Goal: Transaction & Acquisition: Book appointment/travel/reservation

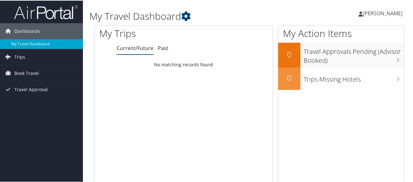
click at [34, 41] on link "My Travel Dashboard" at bounding box center [41, 44] width 83 height 10
click at [14, 54] on span "Trips" at bounding box center [19, 56] width 11 height 16
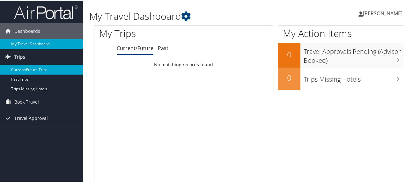
click at [28, 67] on link "Current/Future Trips" at bounding box center [41, 69] width 83 height 10
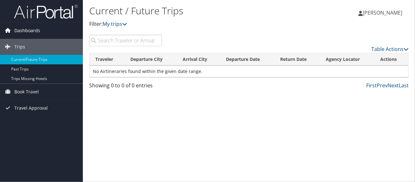
click at [20, 34] on span "Dashboards" at bounding box center [27, 31] width 26 height 16
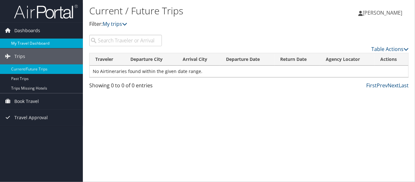
click at [18, 47] on link "My Travel Dashboard" at bounding box center [41, 44] width 83 height 10
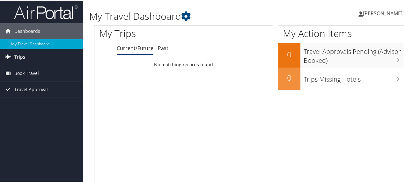
click at [26, 56] on link "Trips" at bounding box center [41, 56] width 83 height 16
click at [27, 100] on span "Book Travel" at bounding box center [26, 101] width 25 height 16
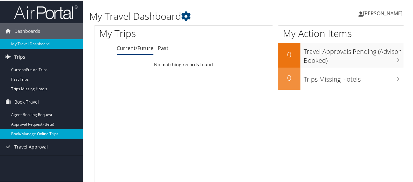
click at [50, 134] on link "Book/Manage Online Trips" at bounding box center [41, 133] width 83 height 10
